Goal: Check status: Check status

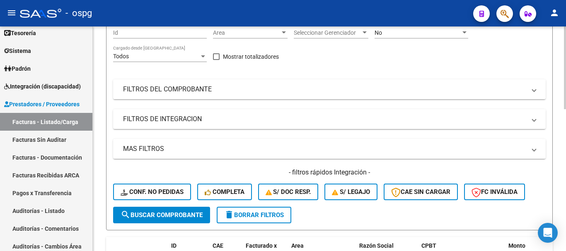
scroll to position [124, 0]
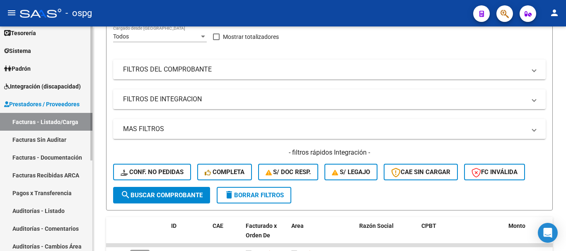
click at [35, 145] on link "Facturas Sin Auditar" at bounding box center [46, 140] width 92 height 18
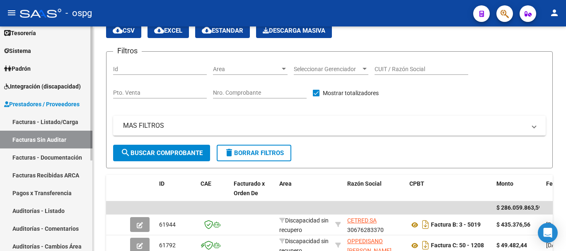
scroll to position [124, 0]
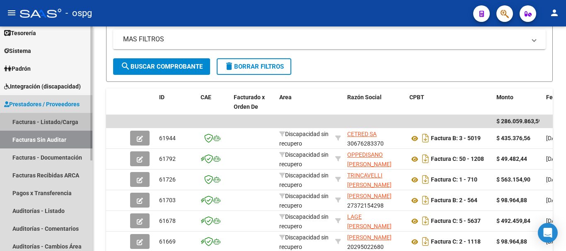
click at [58, 124] on link "Facturas - Listado/Carga" at bounding box center [46, 122] width 92 height 18
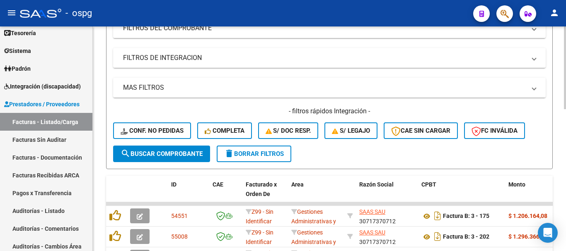
scroll to position [207, 0]
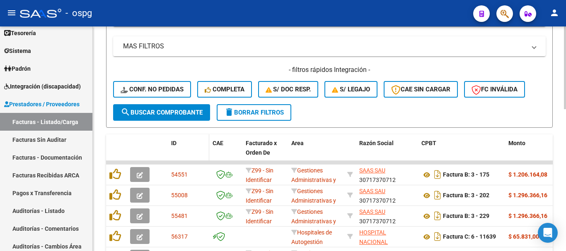
click at [172, 145] on span "ID" at bounding box center [173, 143] width 5 height 7
click at [174, 143] on span "ID" at bounding box center [173, 143] width 5 height 7
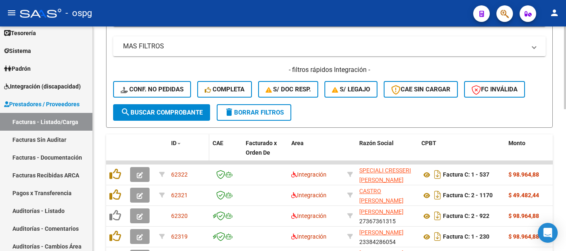
click at [174, 143] on span "ID" at bounding box center [173, 143] width 5 height 7
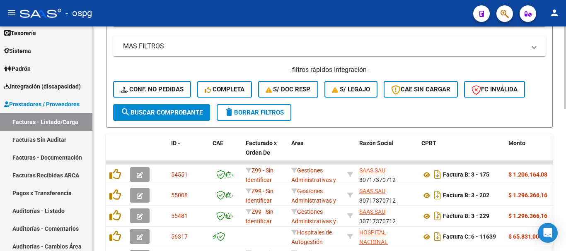
scroll to position [384, 0]
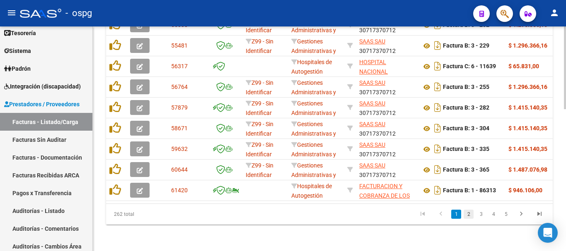
click at [467, 212] on link "2" at bounding box center [468, 214] width 10 height 9
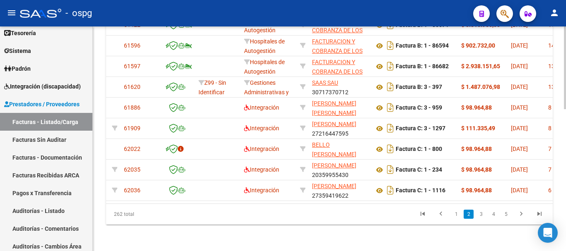
scroll to position [0, 0]
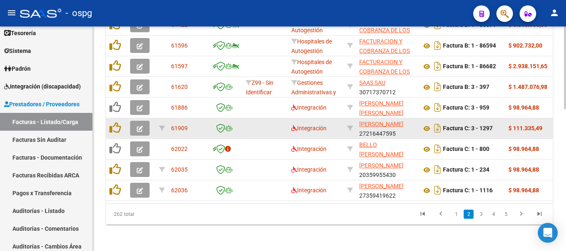
click at [138, 126] on icon "button" at bounding box center [140, 129] width 6 height 6
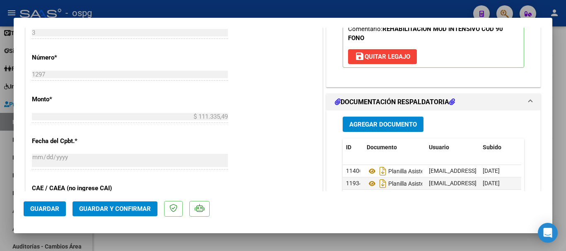
scroll to position [414, 0]
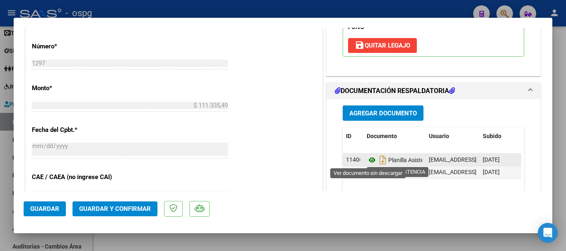
click at [369, 162] on icon at bounding box center [372, 160] width 11 height 10
click at [368, 161] on icon at bounding box center [372, 160] width 11 height 10
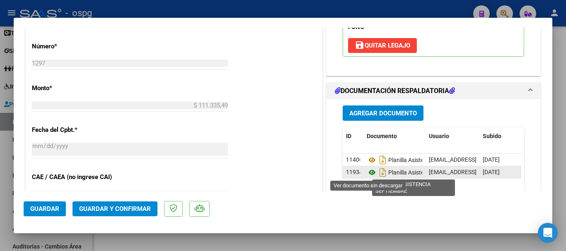
click at [368, 172] on icon at bounding box center [372, 173] width 11 height 10
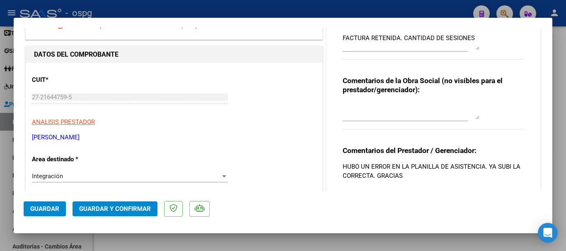
scroll to position [0, 0]
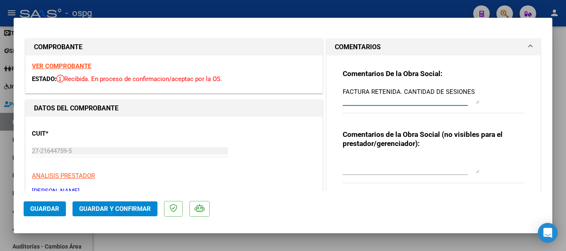
drag, startPoint x: 471, startPoint y: 92, endPoint x: 312, endPoint y: 107, distance: 159.7
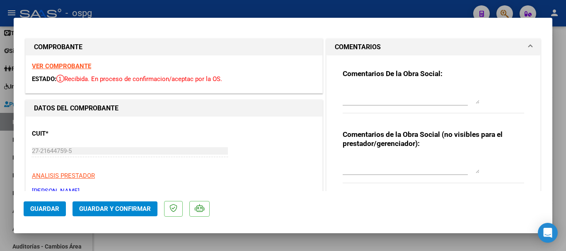
click at [64, 63] on strong "VER COMPROBANTE" at bounding box center [61, 66] width 59 height 7
click at [527, 46] on mat-expansion-panel-header "COMENTARIOS" at bounding box center [433, 47] width 214 height 17
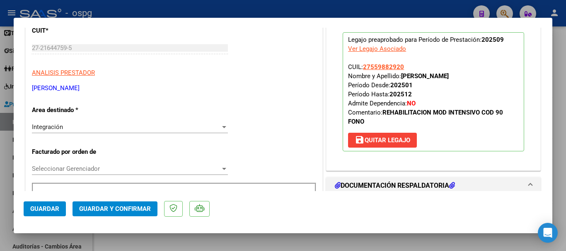
scroll to position [124, 0]
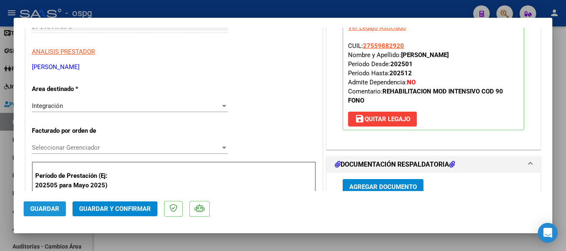
click at [43, 211] on span "Guardar" at bounding box center [44, 208] width 29 height 7
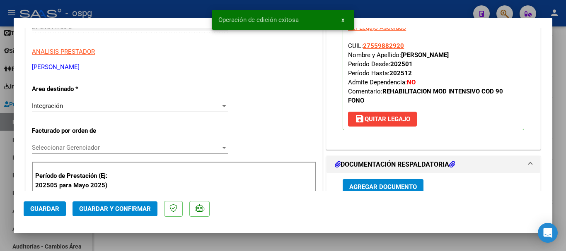
click at [275, 6] on div "Operación de edición exitosa x" at bounding box center [283, 20] width 162 height 40
click at [265, 4] on div "Operación de edición exitosa x" at bounding box center [283, 20] width 162 height 40
click at [145, 4] on div at bounding box center [283, 125] width 566 height 251
type input "$ 0,00"
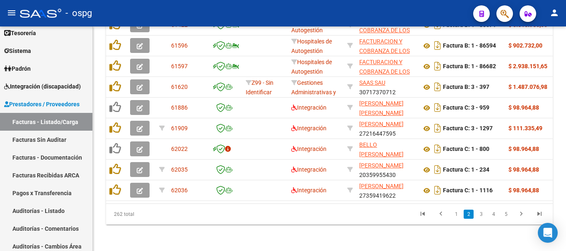
scroll to position [384, 0]
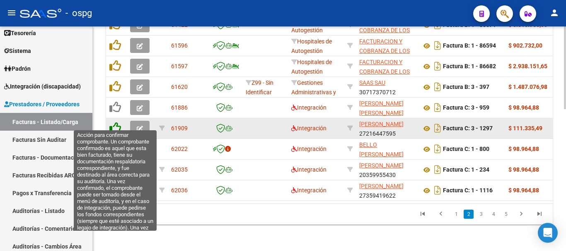
click at [111, 123] on icon at bounding box center [115, 128] width 12 height 12
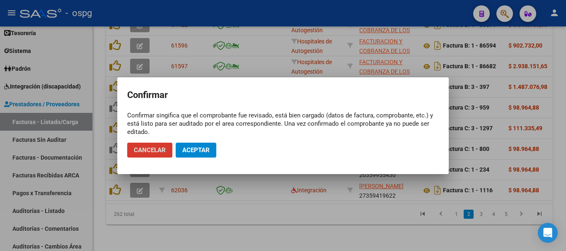
click at [196, 147] on span "Aceptar" at bounding box center [195, 150] width 27 height 7
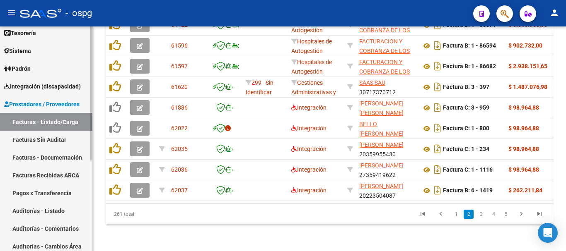
click at [38, 89] on span "Integración (discapacidad)" at bounding box center [42, 86] width 77 height 9
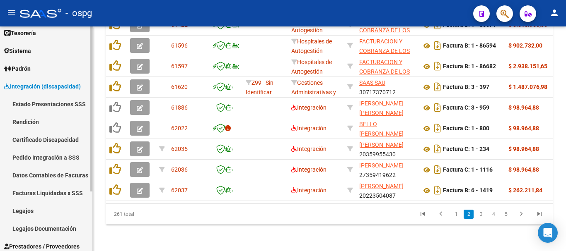
click at [34, 158] on link "Pedido Integración a SSS" at bounding box center [46, 158] width 92 height 18
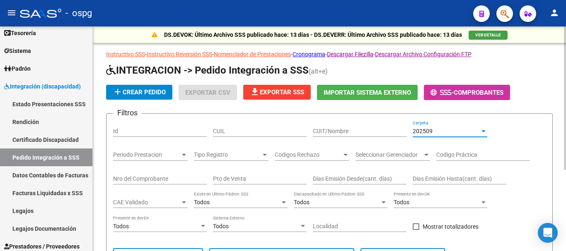
click at [420, 131] on span "202509" at bounding box center [423, 131] width 20 height 7
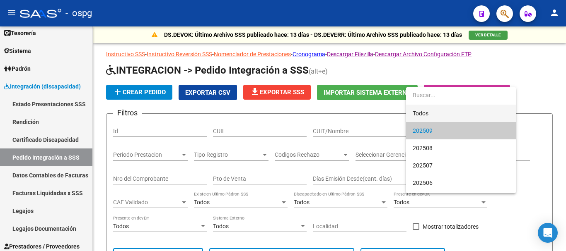
click at [436, 108] on span "Todos" at bounding box center [461, 113] width 97 height 17
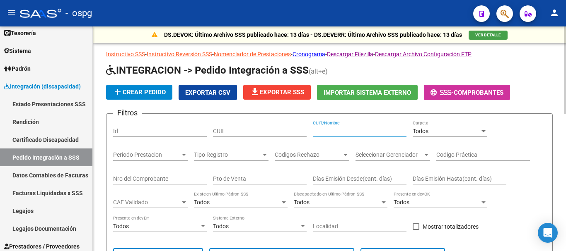
paste input "27104762587"
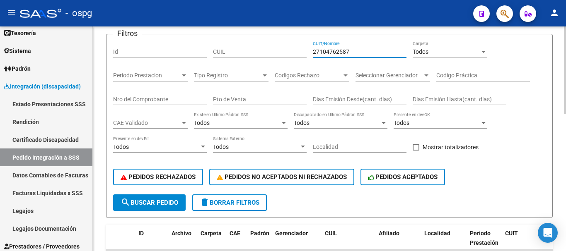
scroll to position [83, 0]
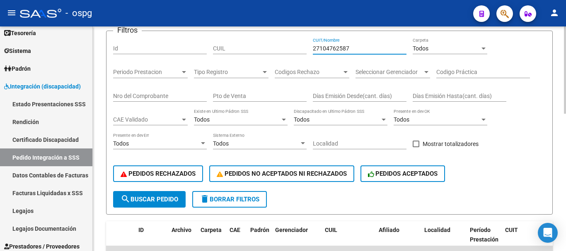
type input "27104762587"
click at [167, 198] on span "search Buscar Pedido" at bounding box center [150, 199] width 58 height 7
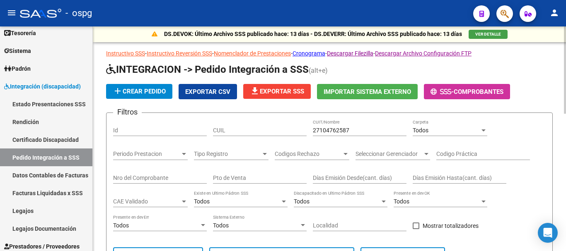
scroll to position [0, 0]
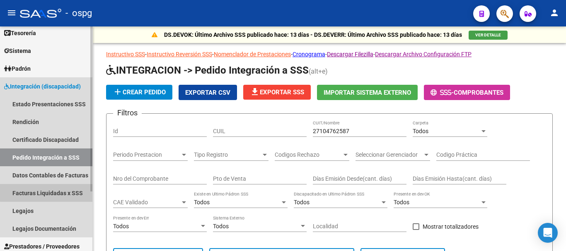
click at [54, 192] on link "Facturas Liquidadas x SSS" at bounding box center [46, 193] width 92 height 18
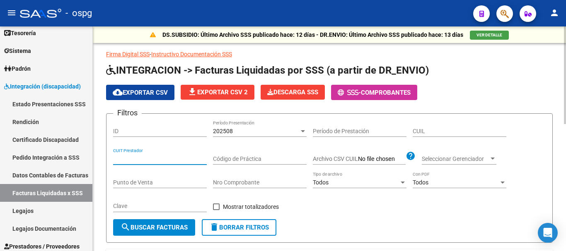
paste input "27-10476258-7"
type input "27-10476258-7"
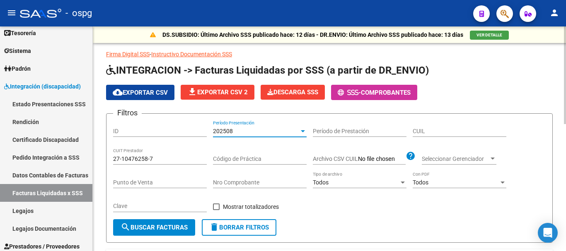
click at [297, 132] on div "202508" at bounding box center [256, 131] width 86 height 7
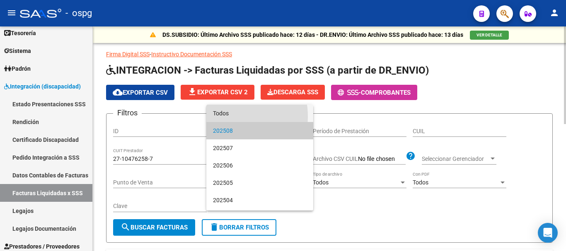
click at [220, 116] on span "Todos" at bounding box center [260, 113] width 94 height 17
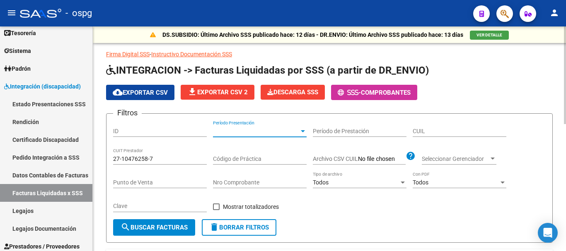
click at [146, 228] on span "search Buscar Facturas" at bounding box center [154, 227] width 67 height 7
